Goal: Task Accomplishment & Management: Complete application form

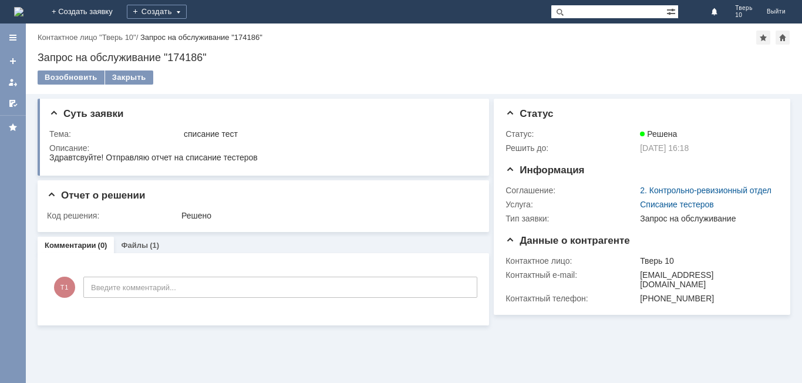
click at [187, 4] on div "Создать" at bounding box center [157, 11] width 60 height 23
click at [216, 36] on link "Заявка" at bounding box center [173, 35] width 89 height 14
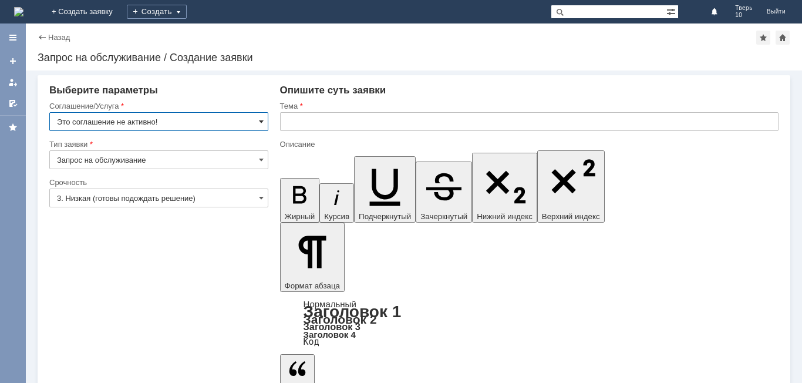
click at [261, 119] on span at bounding box center [261, 121] width 5 height 9
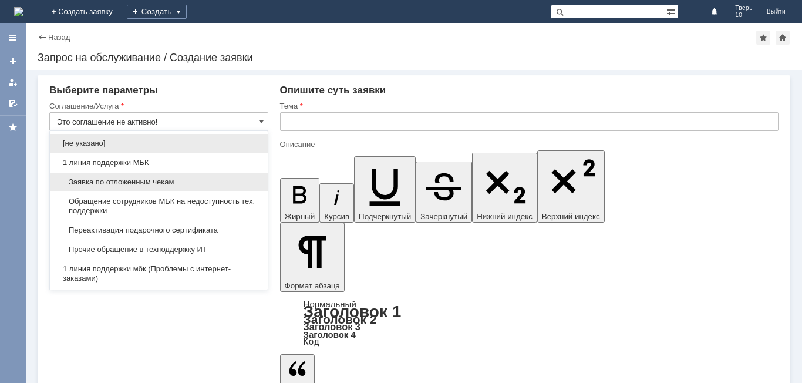
click at [143, 179] on span "Заявка по отложенным чекам" at bounding box center [159, 181] width 204 height 9
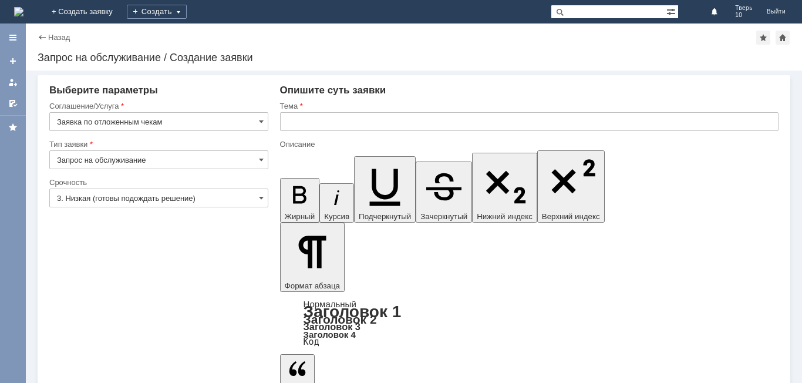
type input "Заявка по отложенным чекам"
click at [299, 124] on input "text" at bounding box center [529, 121] width 499 height 19
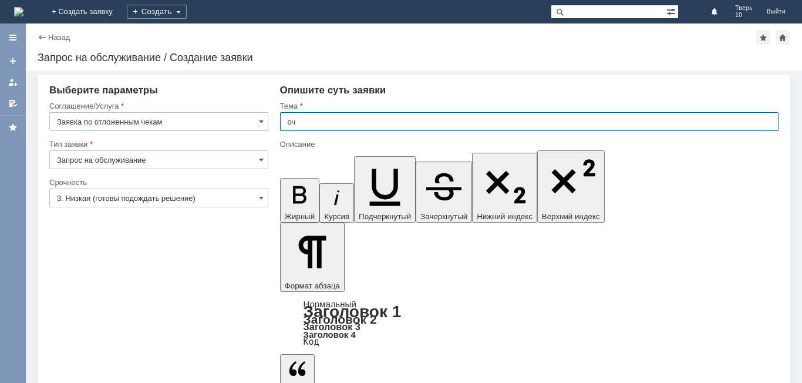
type input "оч"
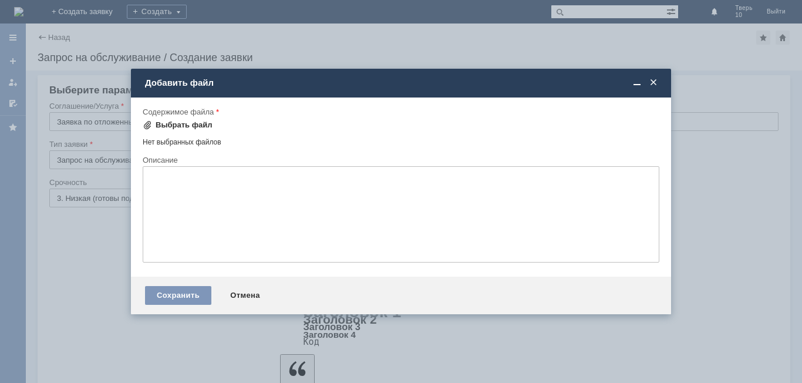
click at [176, 126] on div "Выбрать файл" at bounding box center [184, 124] width 57 height 9
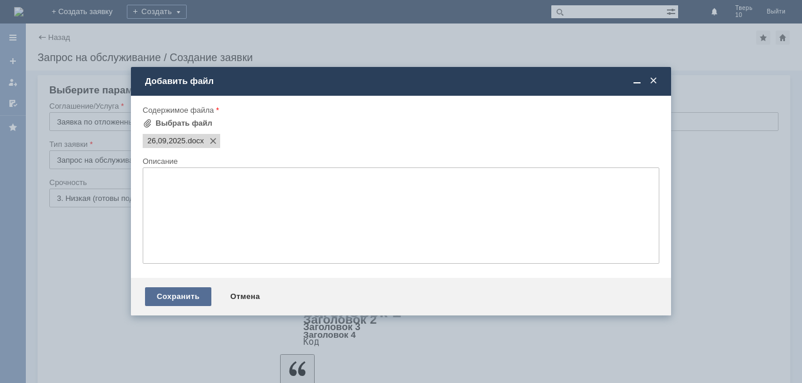
click at [171, 297] on div "Сохранить" at bounding box center [178, 296] width 66 height 19
